Goal: Task Accomplishment & Management: Manage account settings

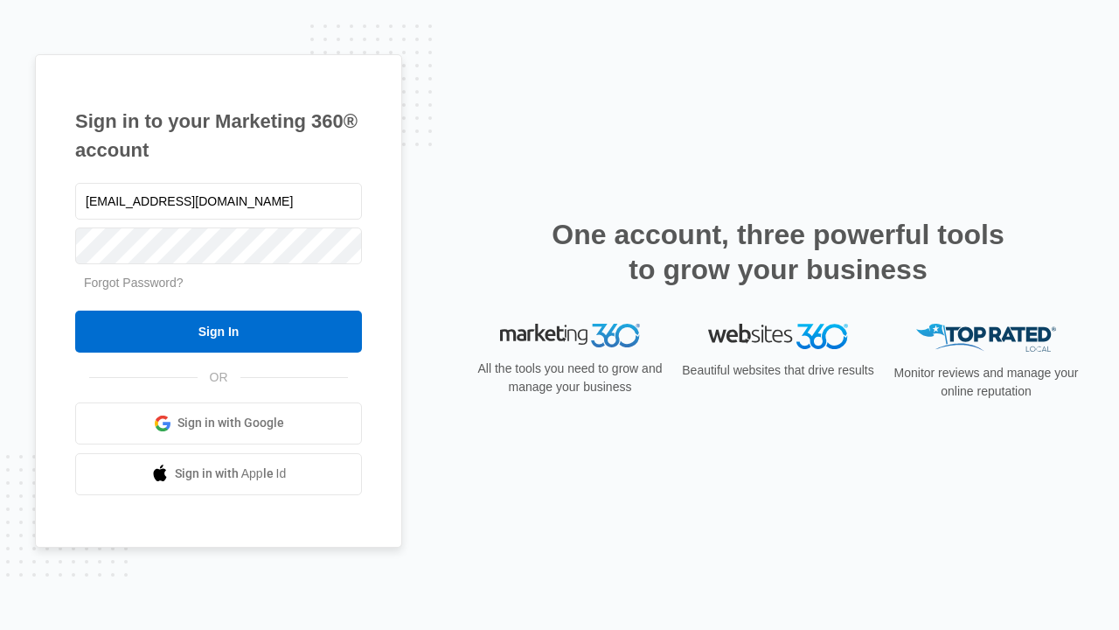
type input "[EMAIL_ADDRESS][DOMAIN_NAME]"
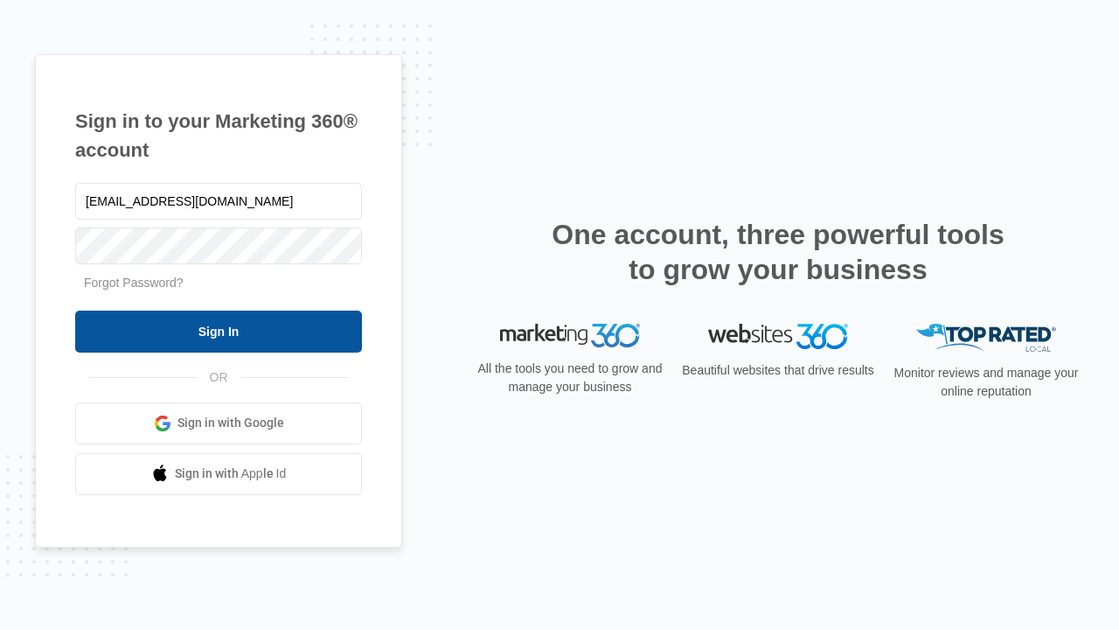
click at [219, 331] on input "Sign In" at bounding box center [218, 331] width 287 height 42
